Goal: Task Accomplishment & Management: Use online tool/utility

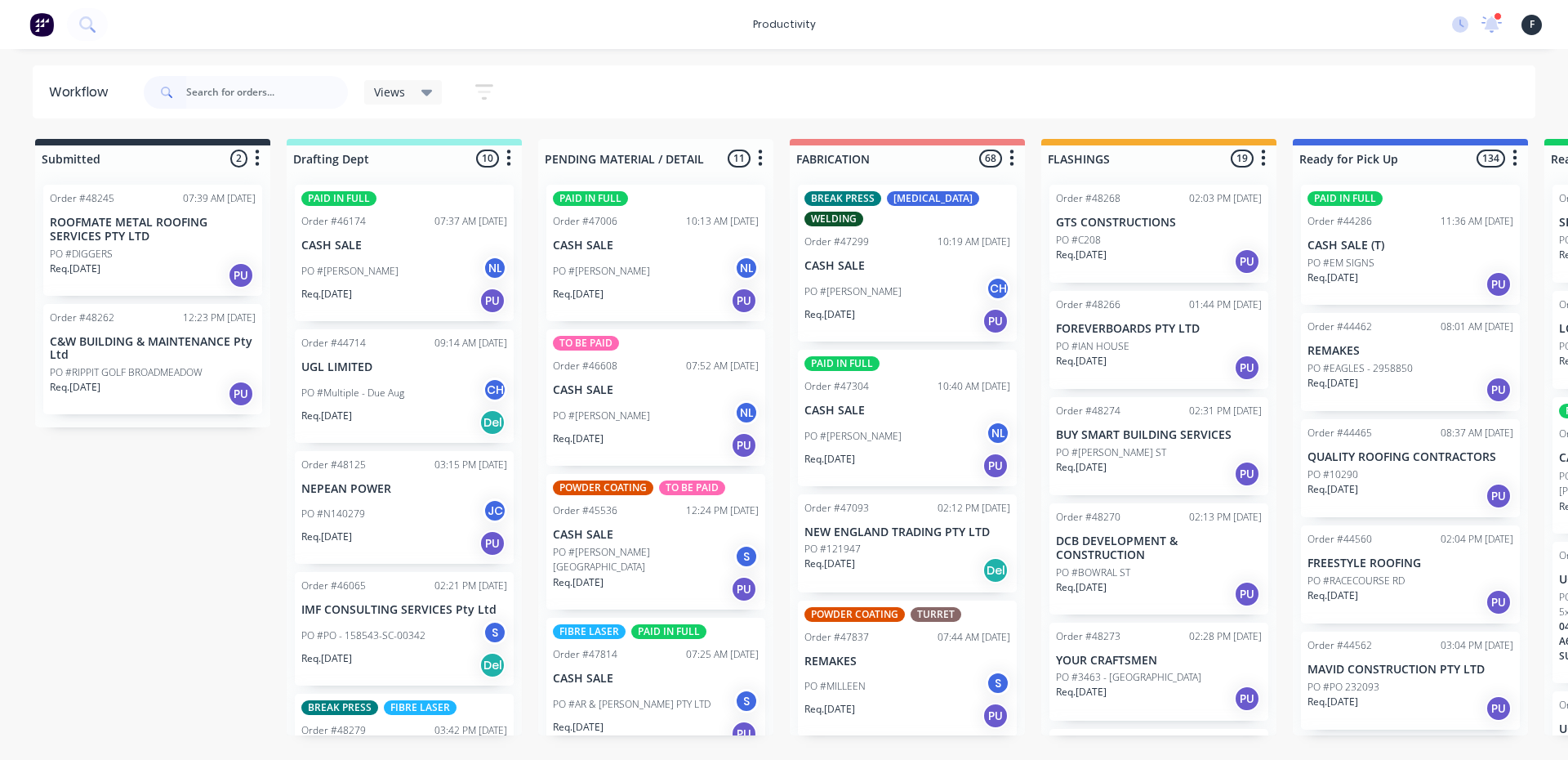
click at [230, 90] on input "text" at bounding box center [267, 92] width 161 height 33
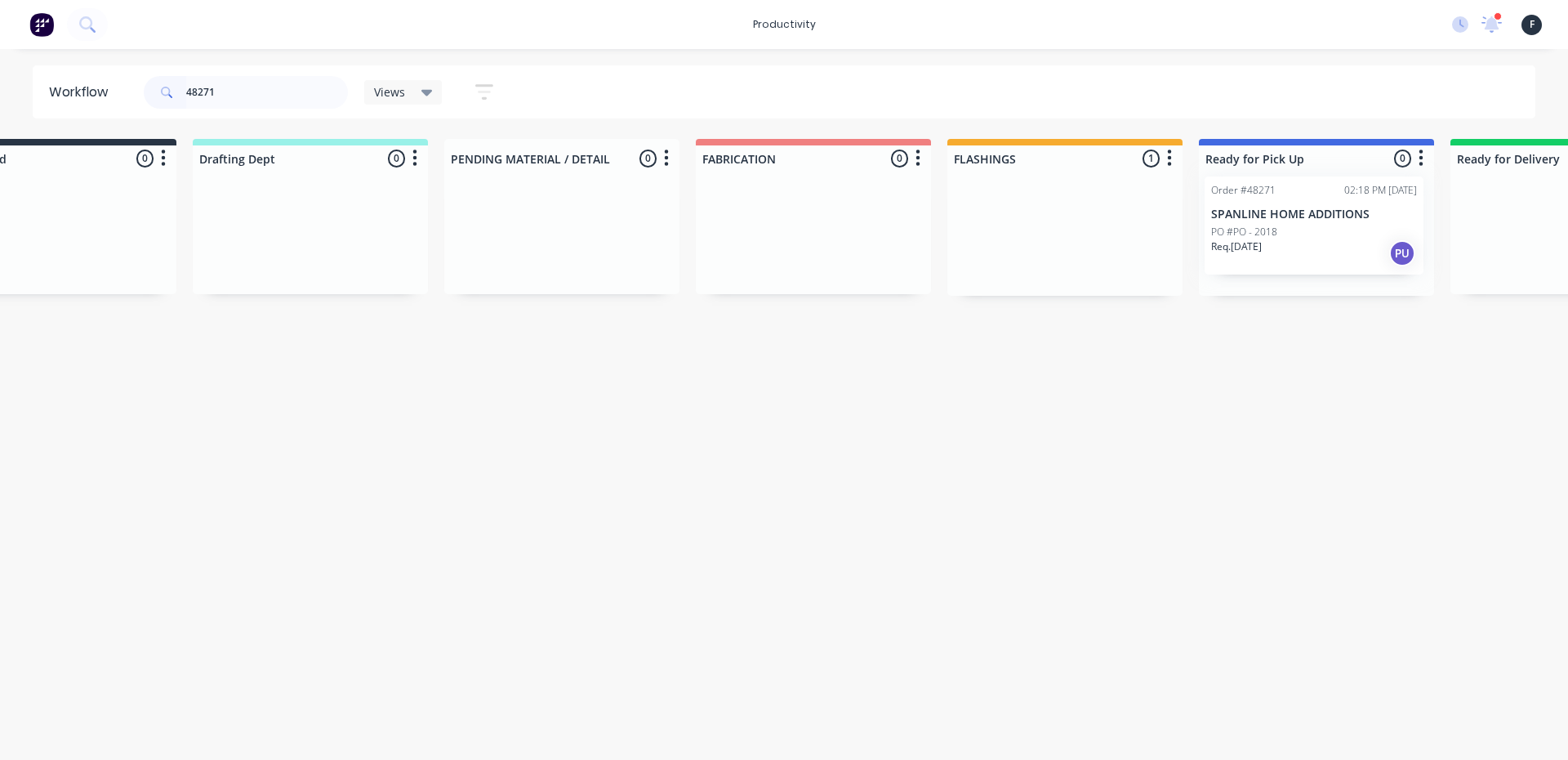
drag, startPoint x: 1114, startPoint y: 241, endPoint x: 1282, endPoint y: 230, distance: 168.4
click at [1282, 230] on div "Submitted 0 Sort By Created date Required date Order number Customer name Most …" at bounding box center [1256, 217] width 2724 height 157
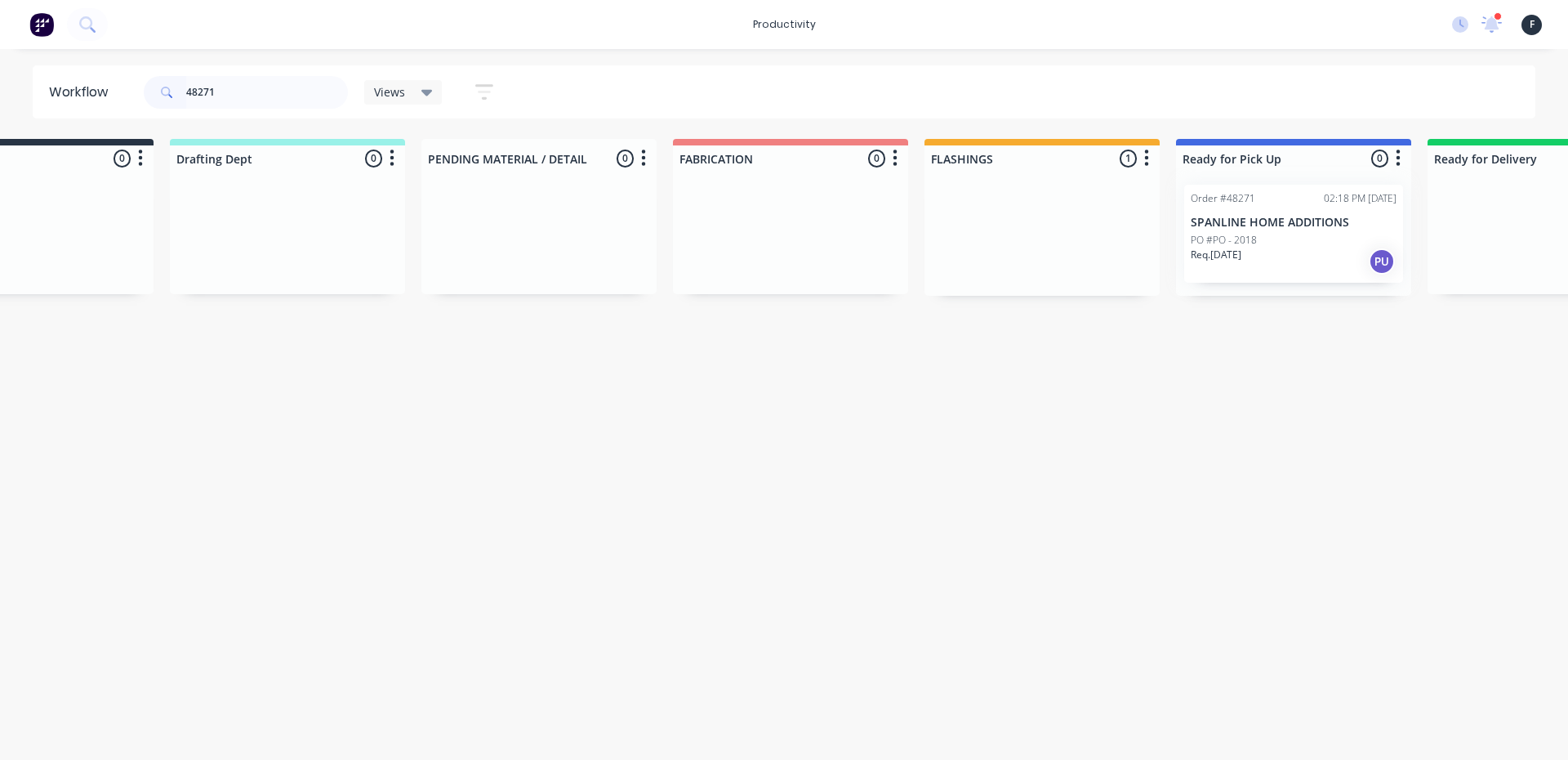
type input "48271"
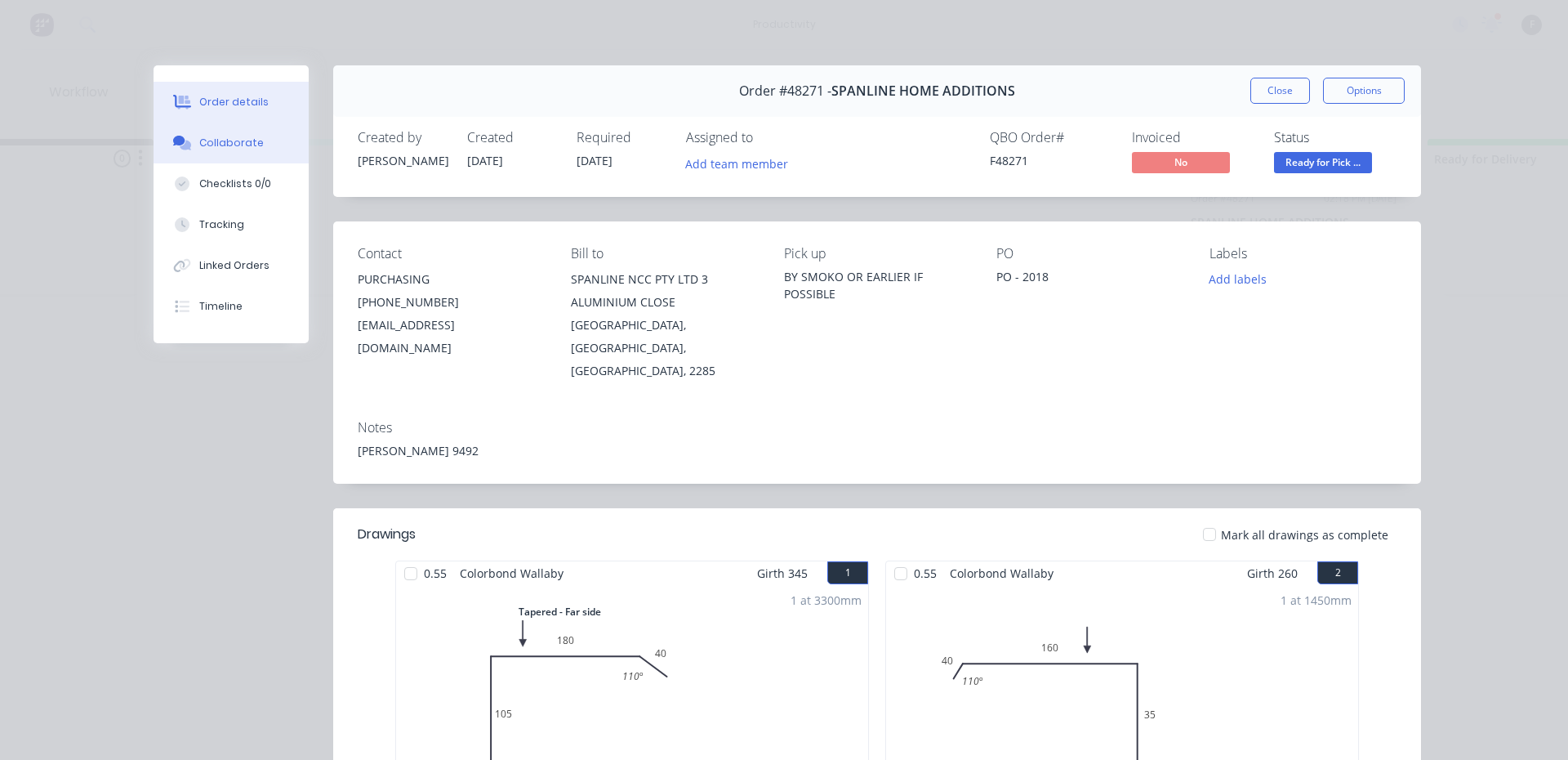
click at [220, 146] on div "Collaborate" at bounding box center [231, 142] width 65 height 15
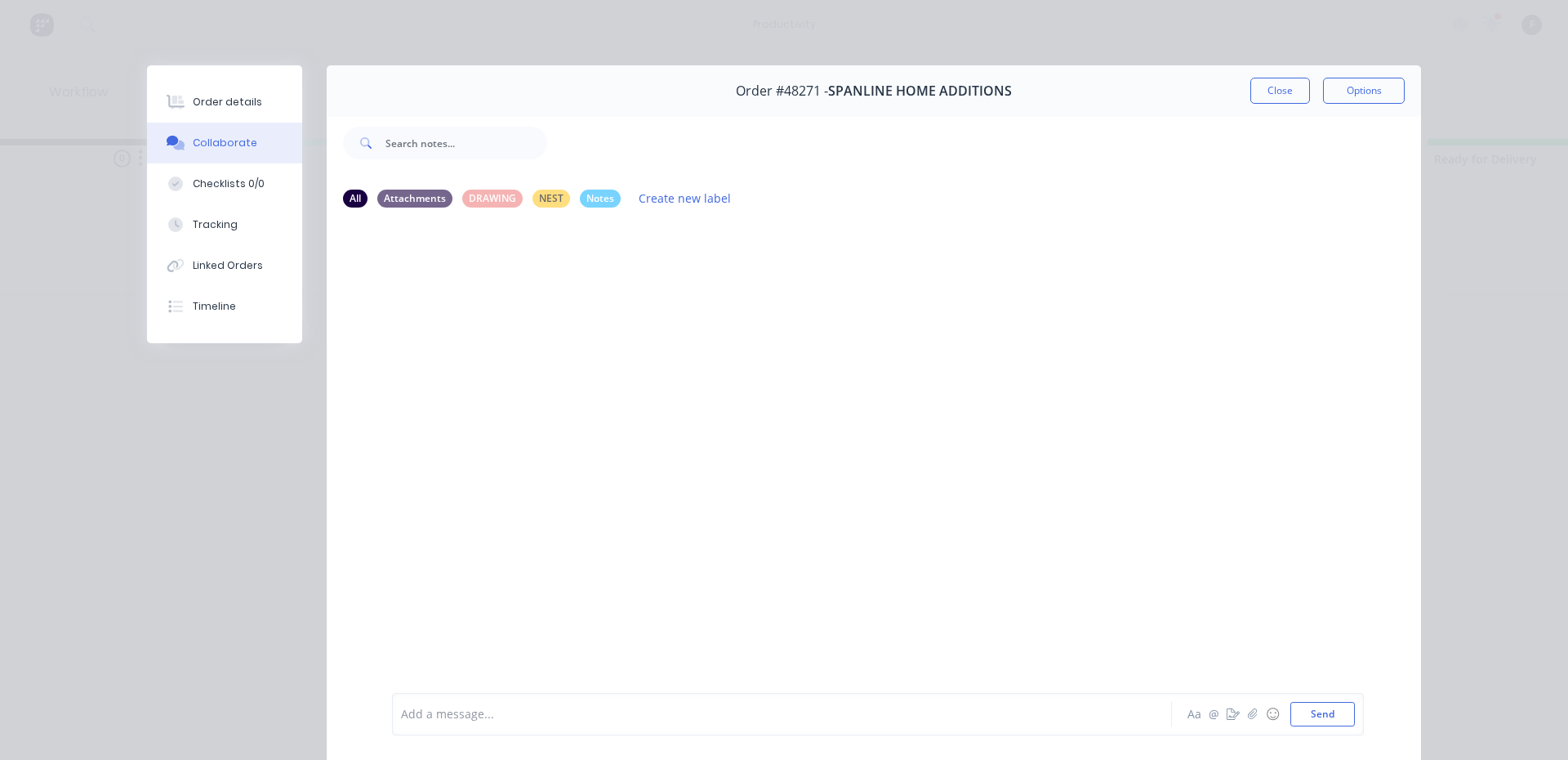
click at [464, 712] on div at bounding box center [759, 714] width 714 height 17
click at [1292, 99] on button "Close" at bounding box center [1280, 91] width 60 height 26
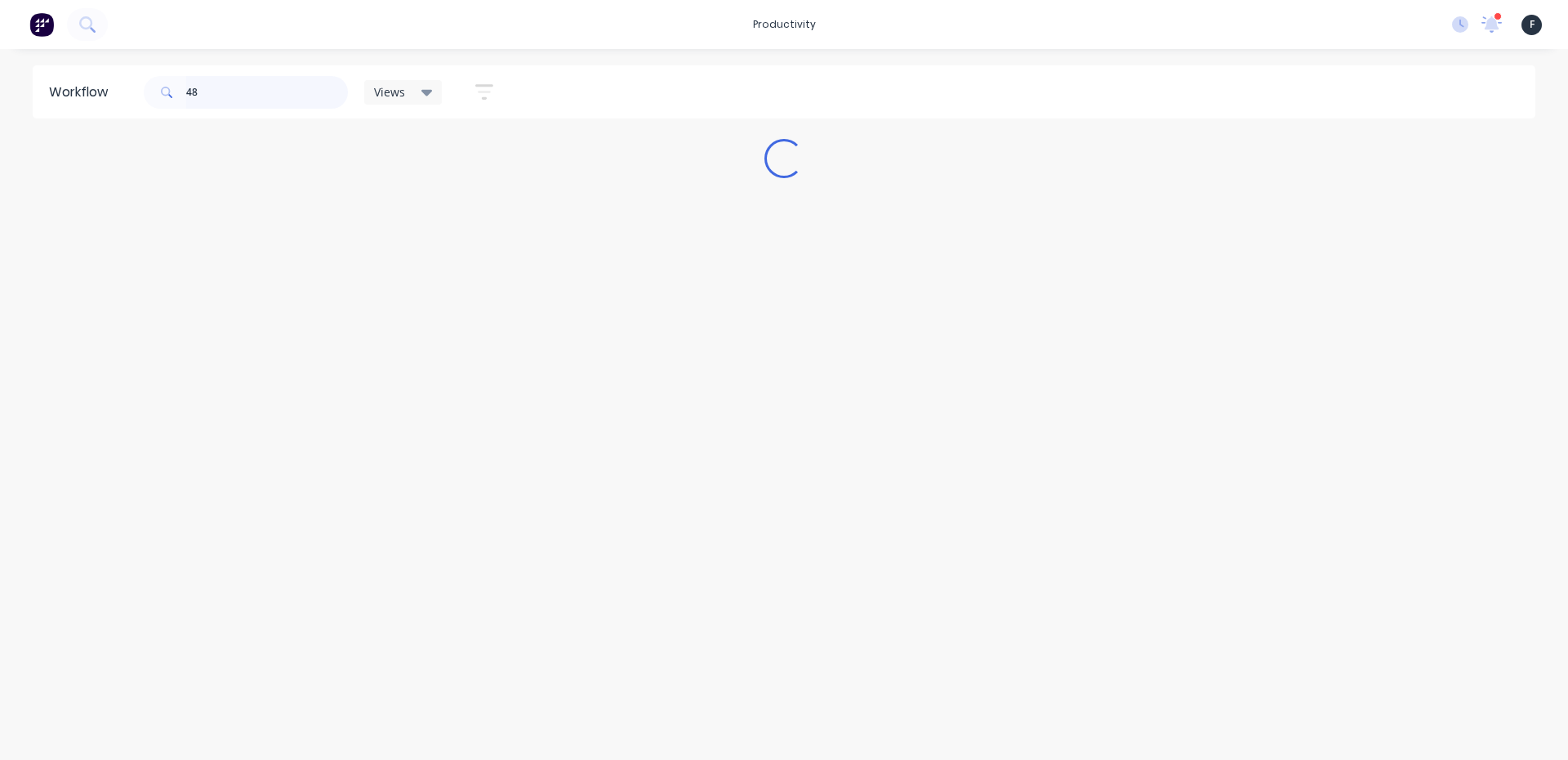
scroll to position [0, 0]
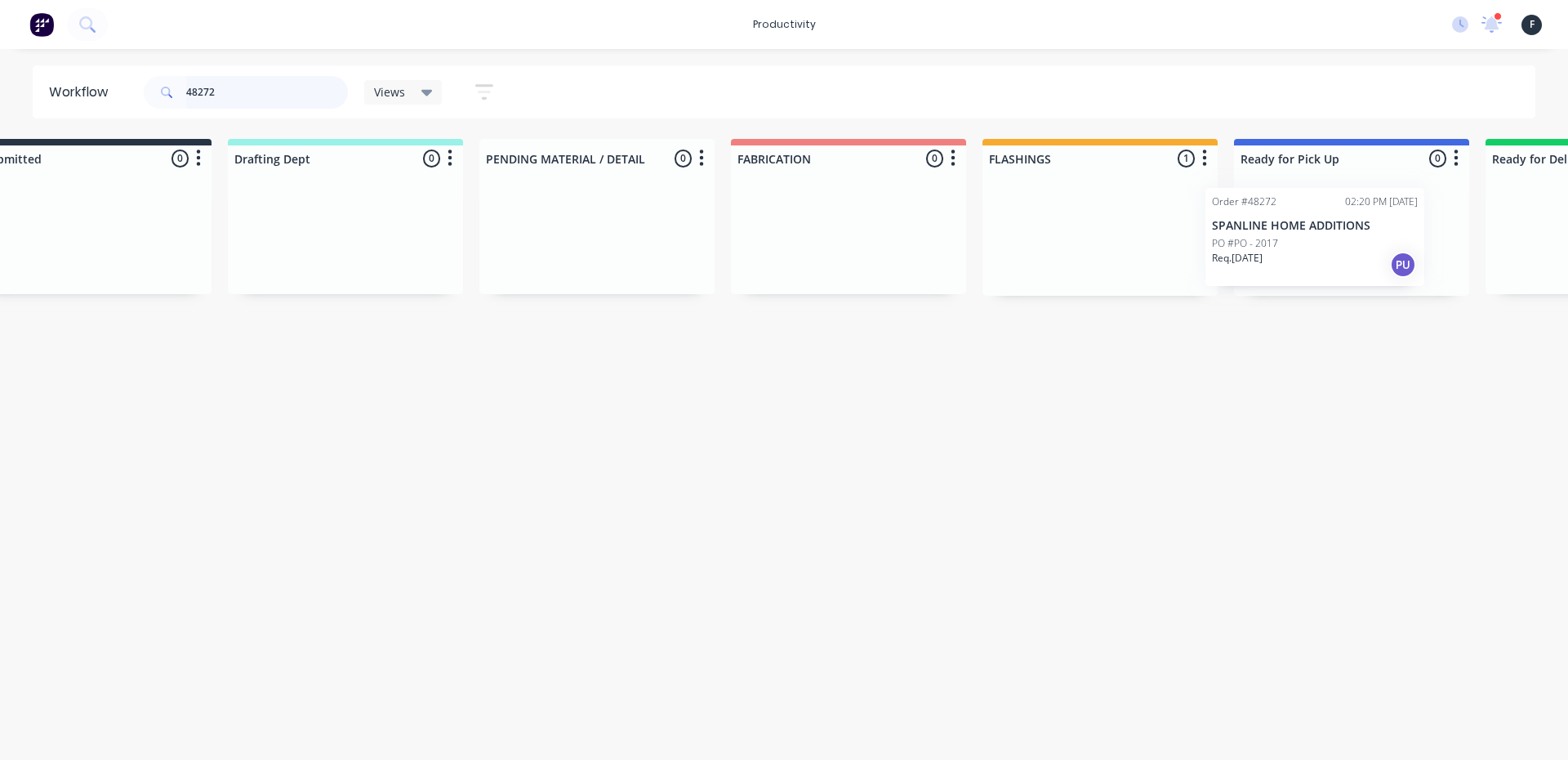
drag, startPoint x: 1076, startPoint y: 249, endPoint x: 1236, endPoint y: 253, distance: 160.0
click at [1236, 253] on div "Submitted 0 Sort By Created date Required date Order number Customer name Most …" at bounding box center [1291, 217] width 2724 height 157
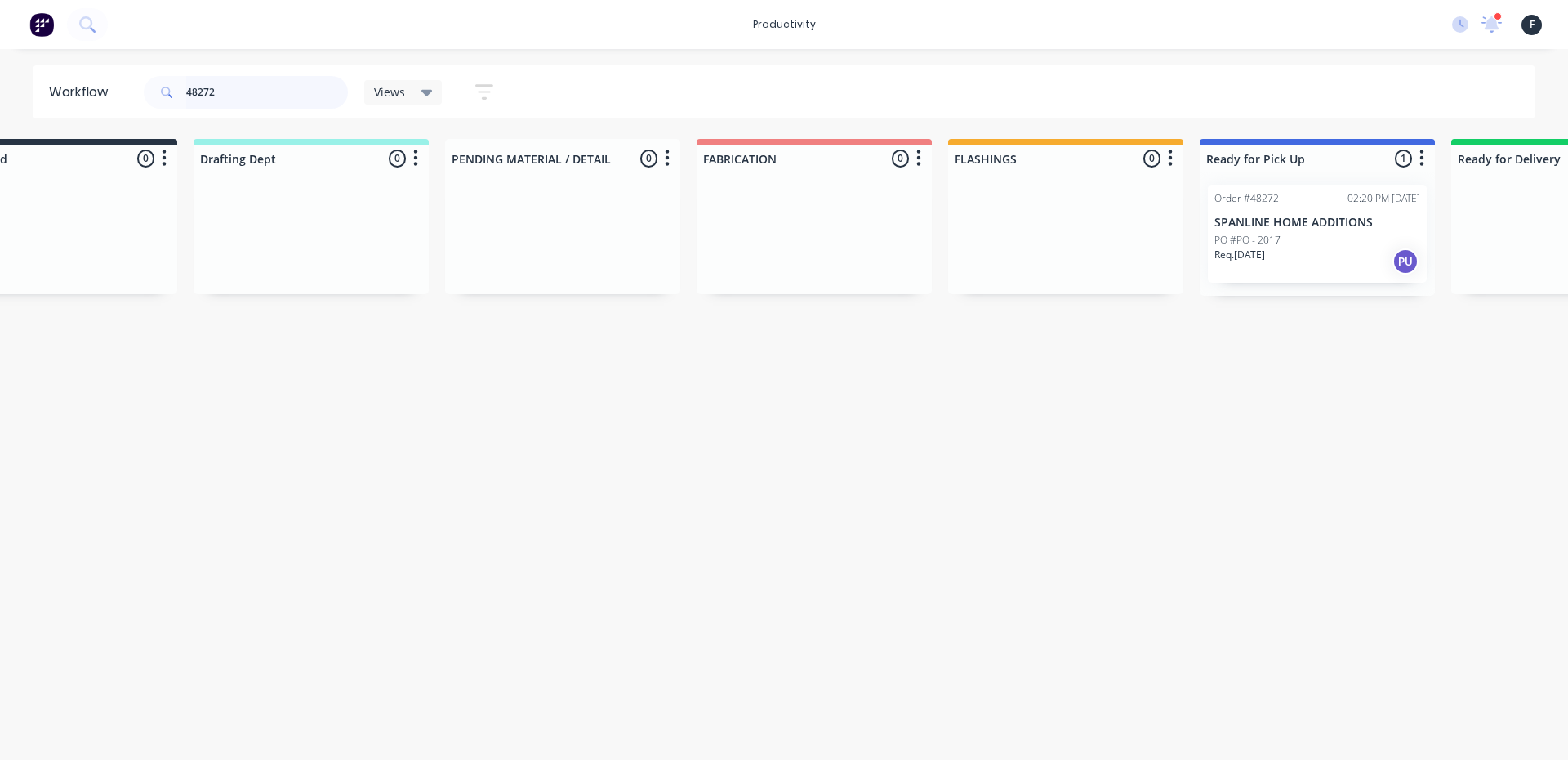
type input "48272"
click at [1265, 259] on p "Req. 02/10/25" at bounding box center [1239, 254] width 51 height 15
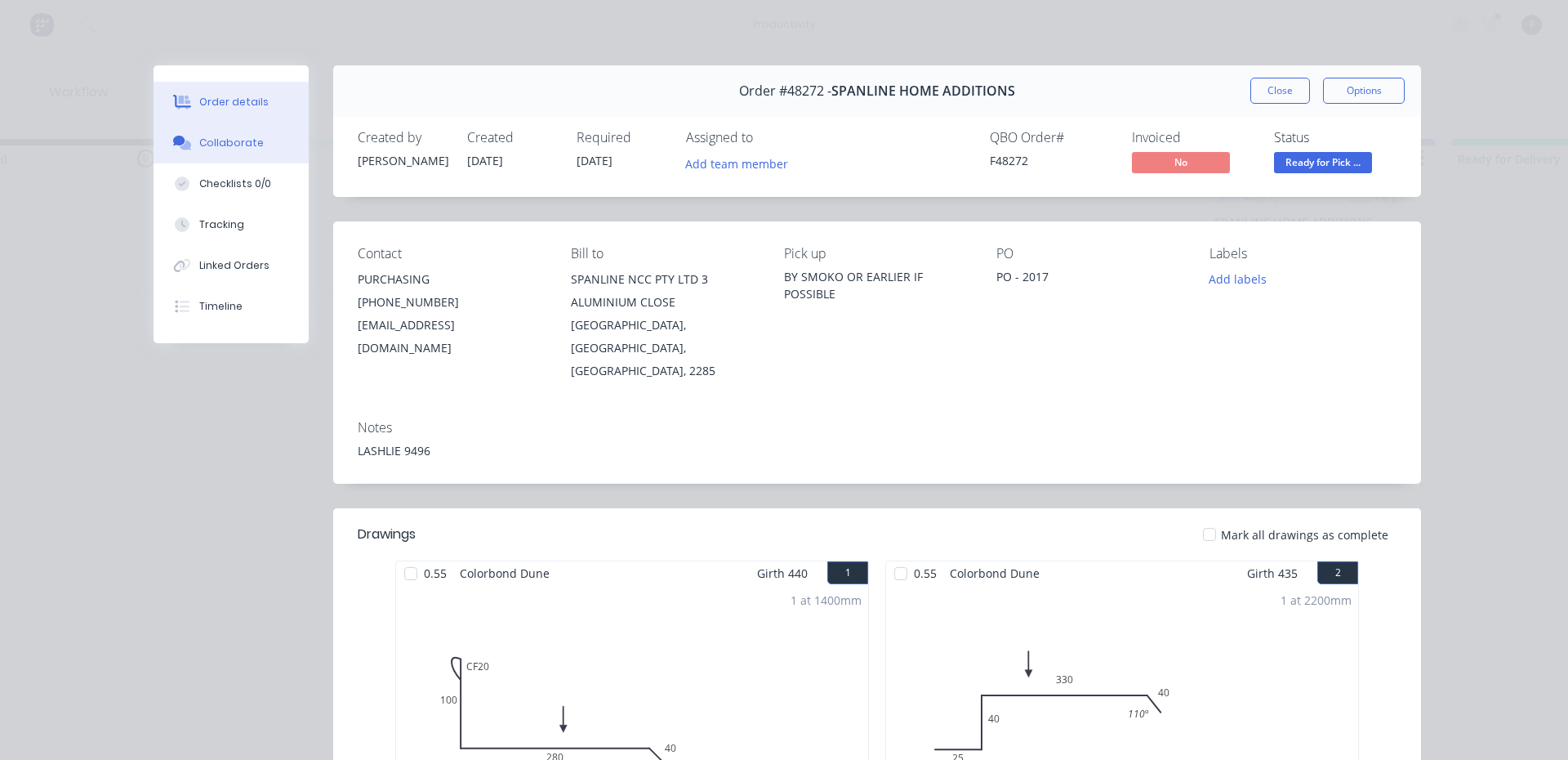
click at [240, 144] on div "Collaborate" at bounding box center [231, 142] width 65 height 15
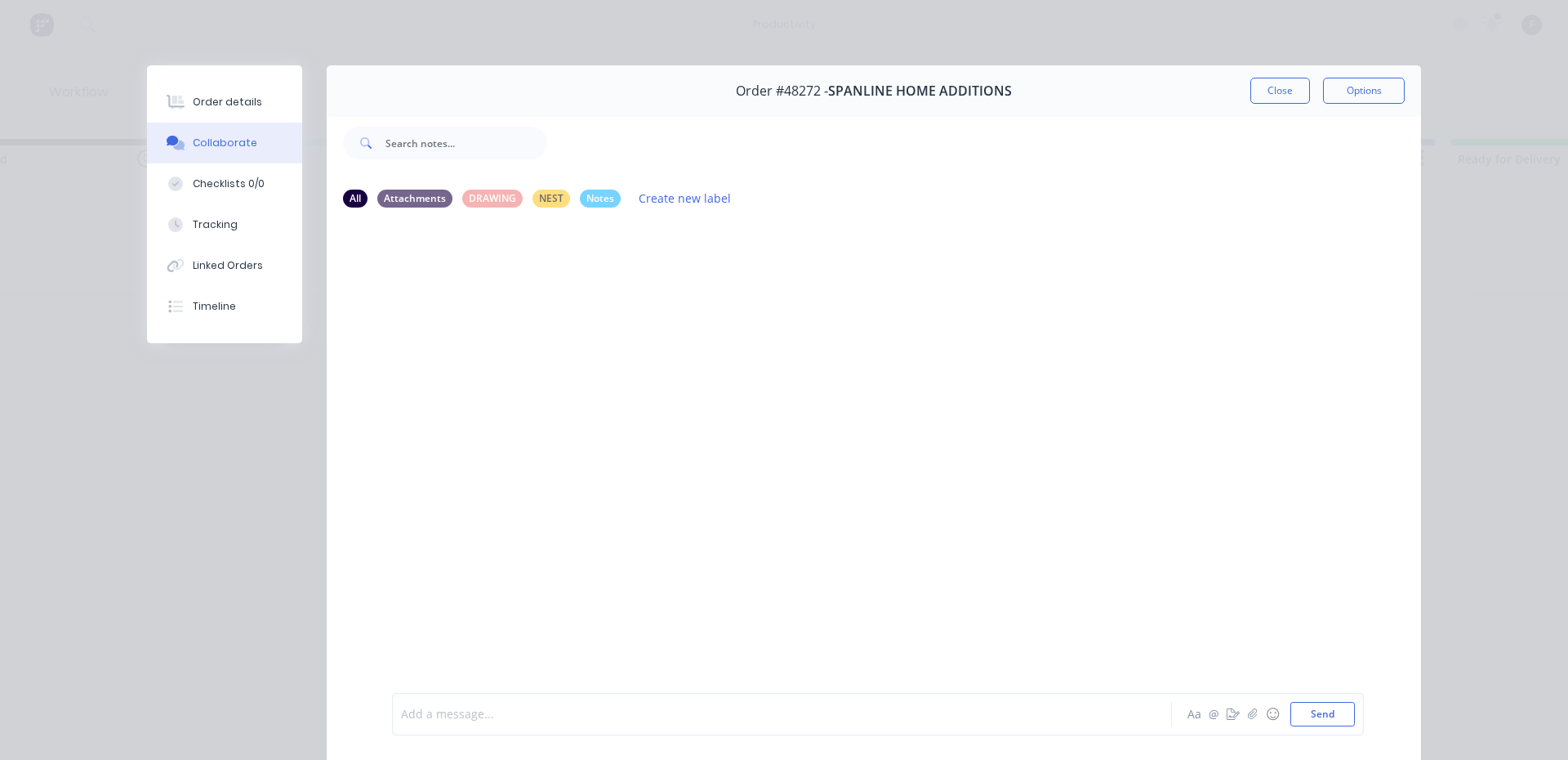
drag, startPoint x: 450, startPoint y: 710, endPoint x: 452, endPoint y: 699, distance: 11.2
click at [451, 708] on div at bounding box center [759, 714] width 714 height 17
drag, startPoint x: 401, startPoint y: 714, endPoint x: 404, endPoint y: 726, distance: 12.4
click at [402, 715] on span "i driveway A" at bounding box center [435, 714] width 66 height 16
click at [1283, 89] on button "Close" at bounding box center [1280, 91] width 60 height 26
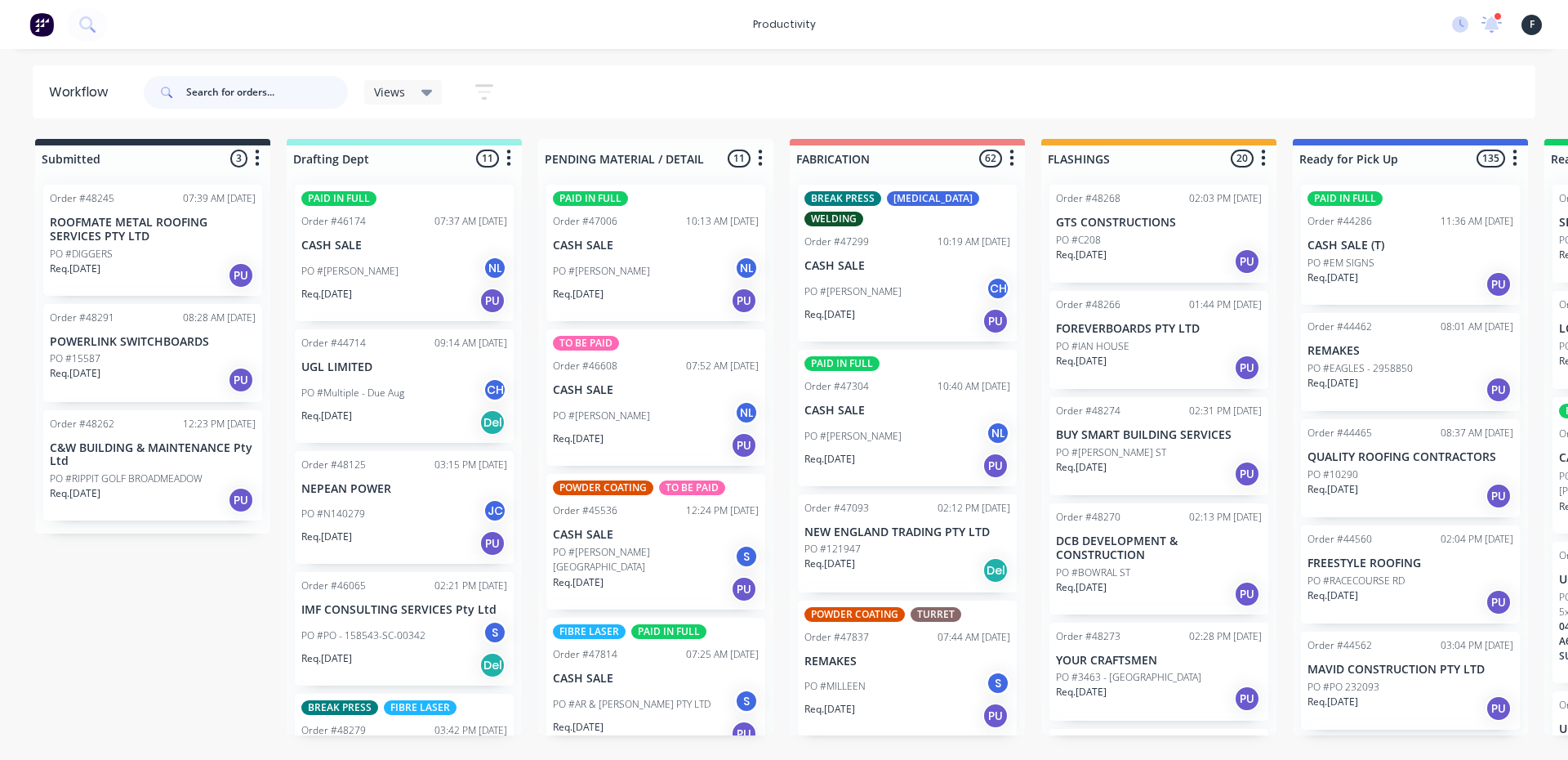
drag, startPoint x: 267, startPoint y: 78, endPoint x: 267, endPoint y: 91, distance: 13.0
click at [267, 79] on input "text" at bounding box center [267, 92] width 161 height 33
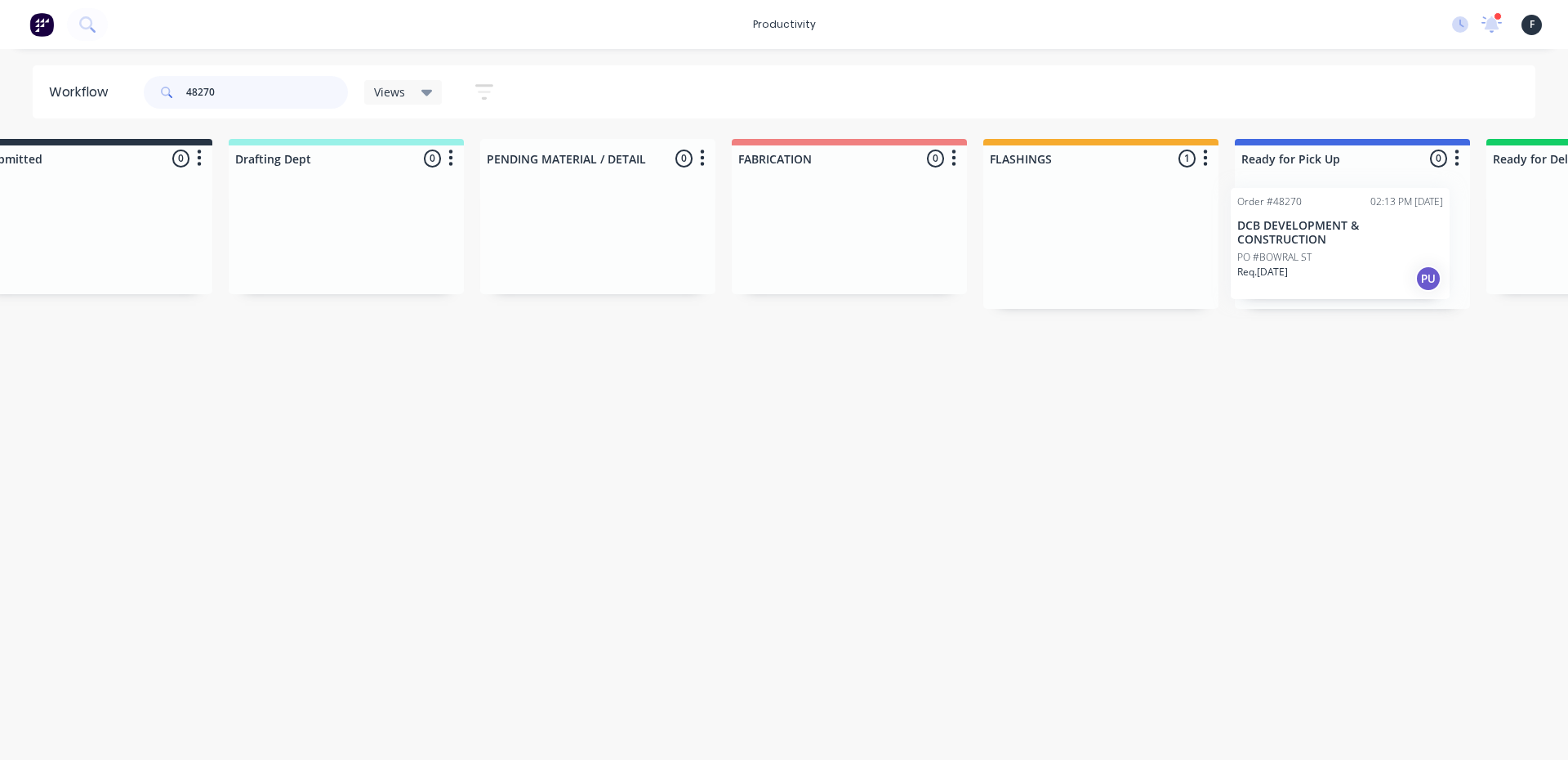
scroll to position [0, 123]
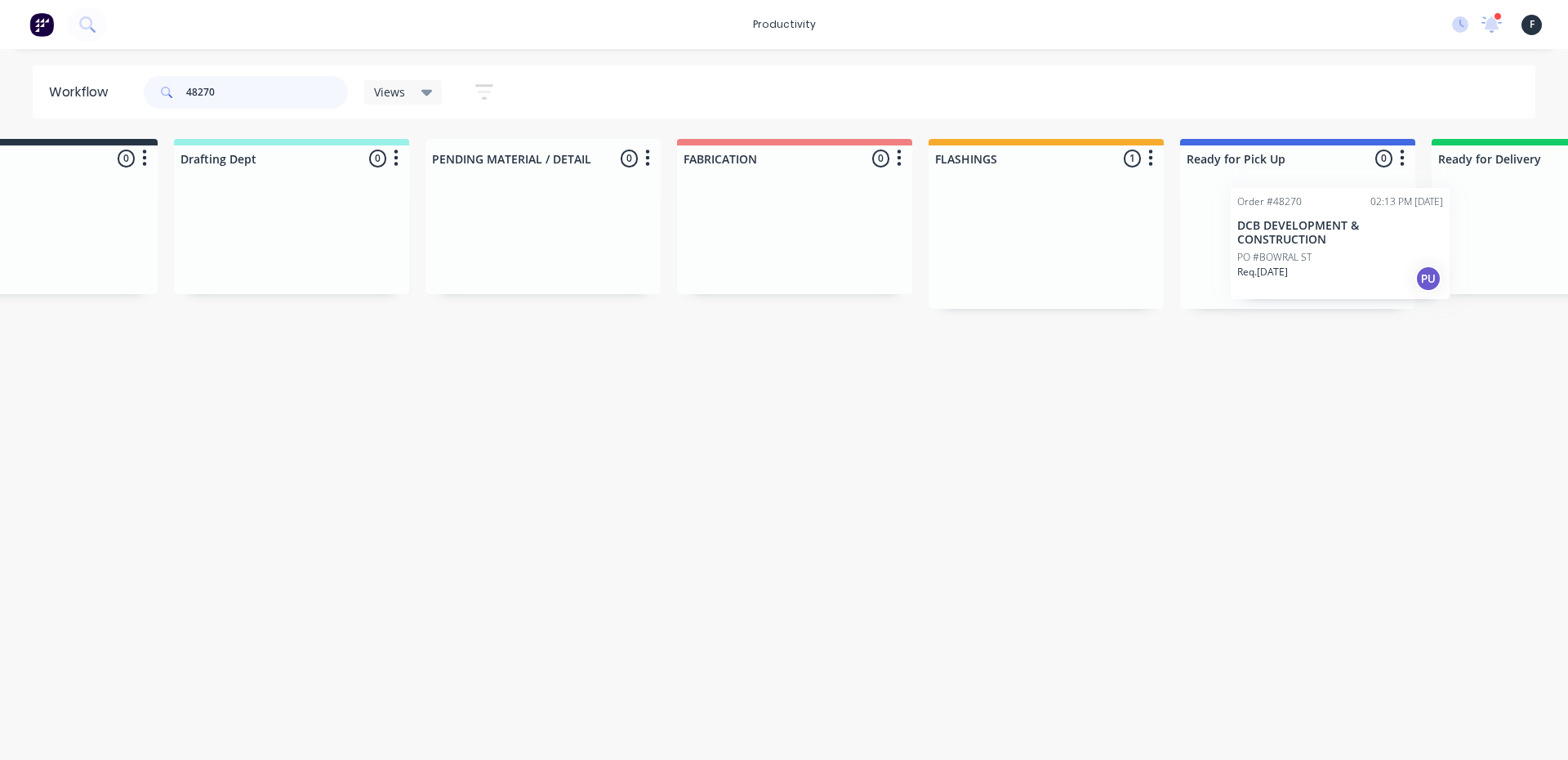
drag, startPoint x: 1134, startPoint y: 256, endPoint x: 1323, endPoint y: 261, distance: 189.1
click at [1323, 261] on div "Submitted 0 Sort By Created date Required date Order number Customer name Most …" at bounding box center [1235, 223] width 2724 height 170
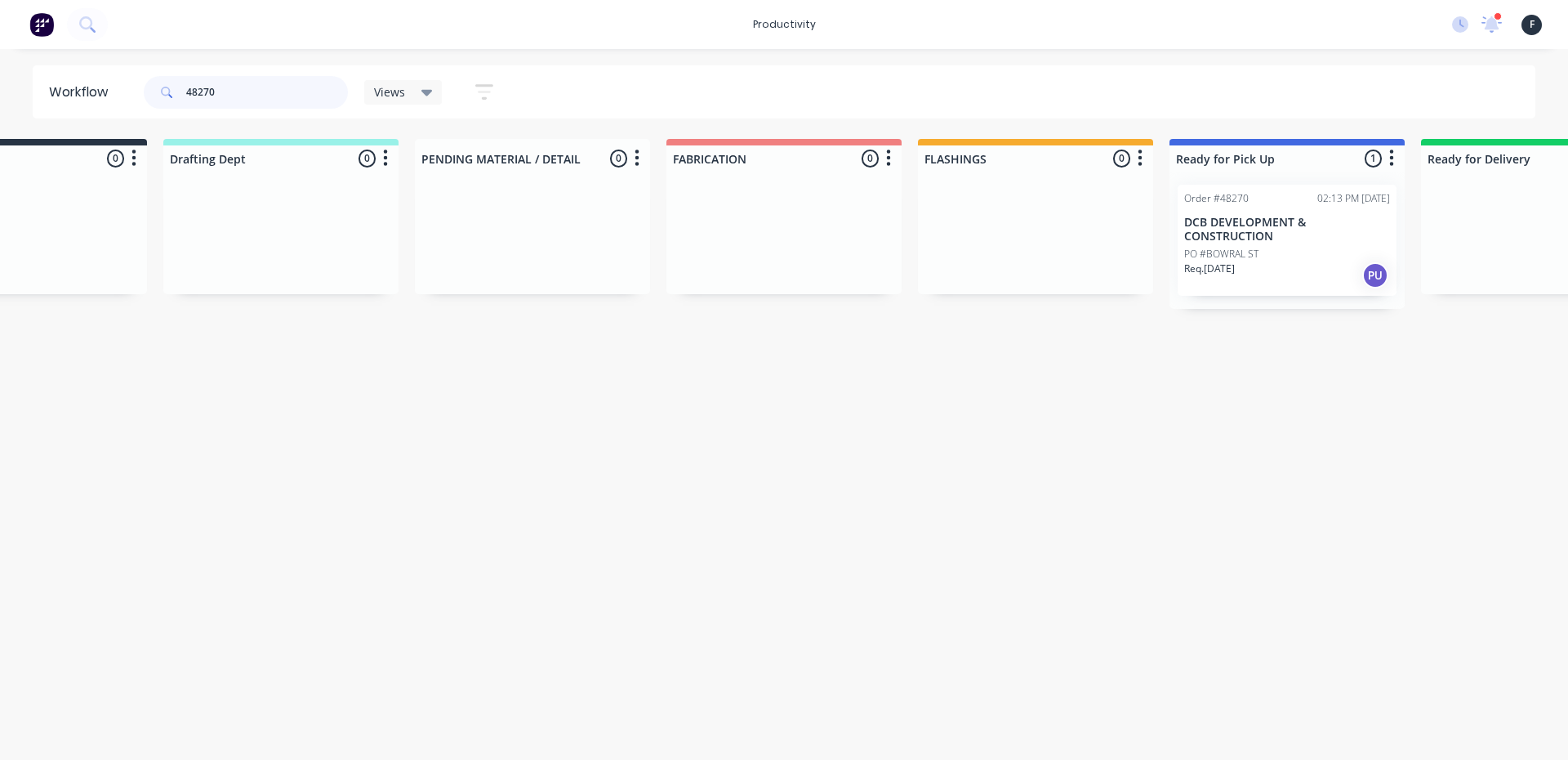
type input "48270"
click at [1321, 254] on div "PO #BOWRAL ST" at bounding box center [1287, 254] width 206 height 15
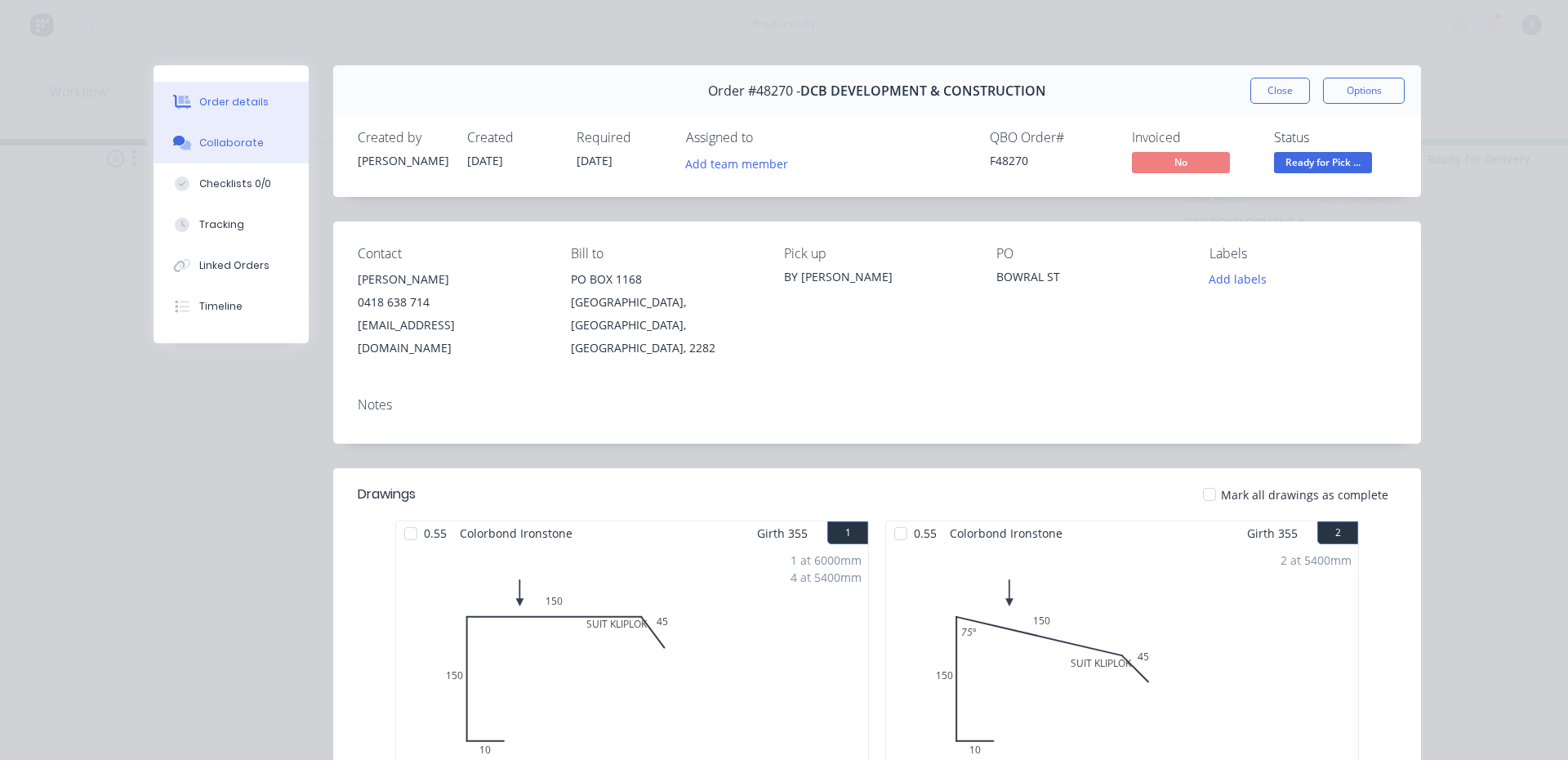
click at [204, 148] on div "Collaborate" at bounding box center [231, 142] width 65 height 15
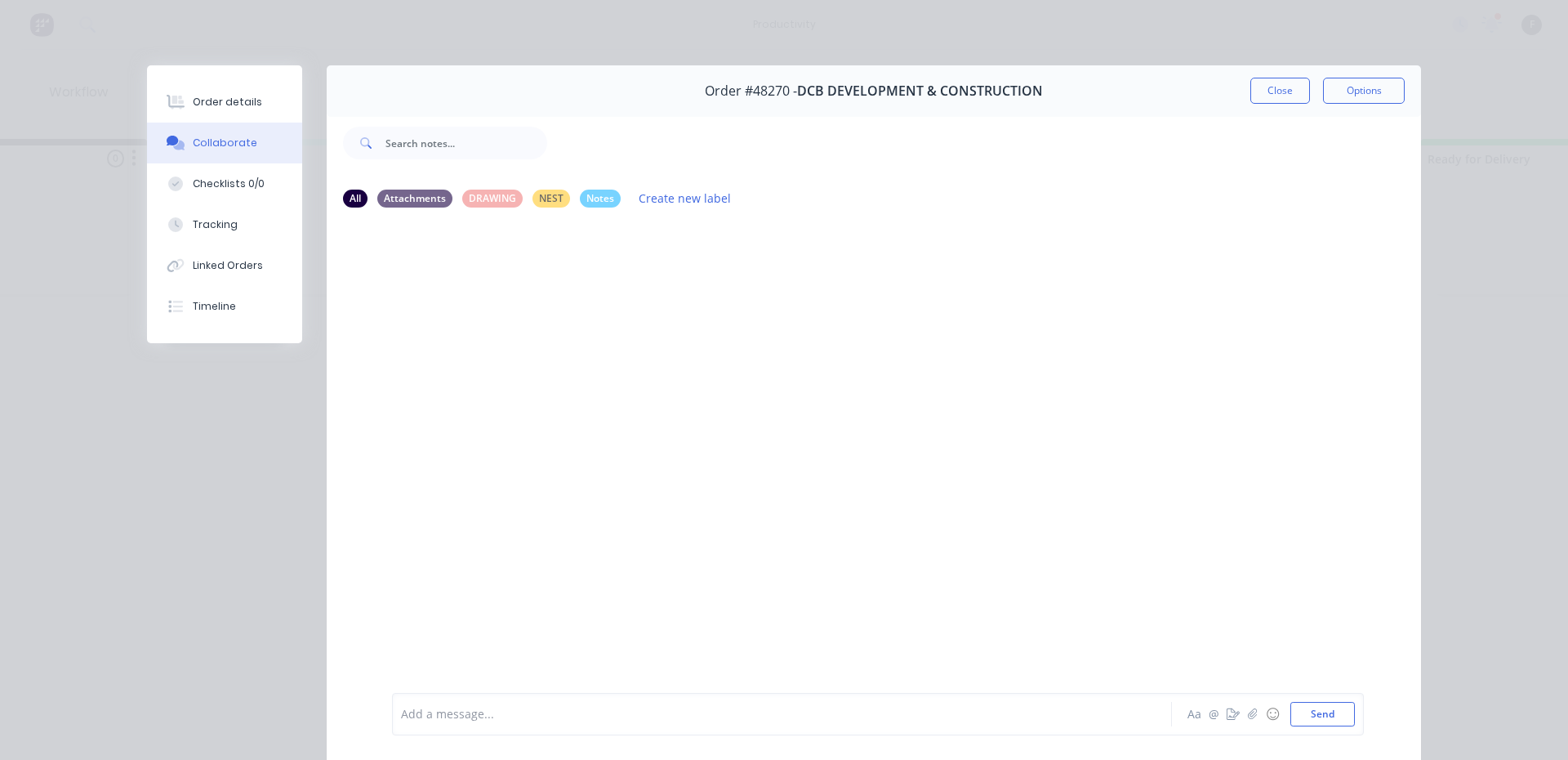
click at [671, 719] on div at bounding box center [759, 714] width 714 height 17
